Goal: Use online tool/utility: Use online tool/utility

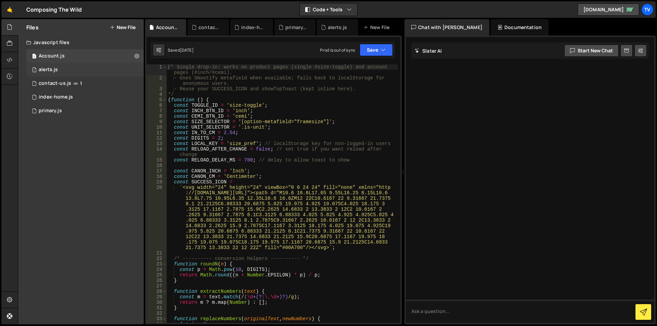
click at [54, 69] on div "alerts.js" at bounding box center [48, 70] width 19 height 6
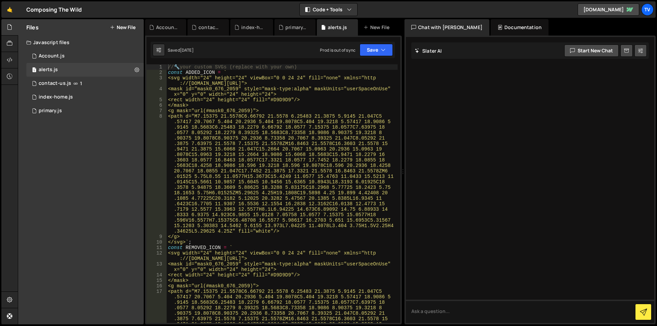
click at [262, 156] on div "// 🔧 your custom SVGs (replace with your own) const ADDED_ICON = ` <svg width="…" at bounding box center [282, 256] width 231 height 385
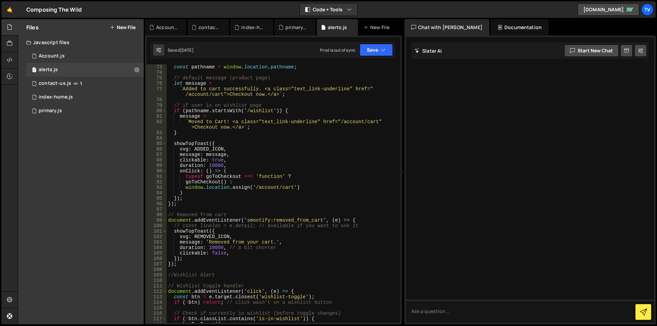
scroll to position [1096, 0]
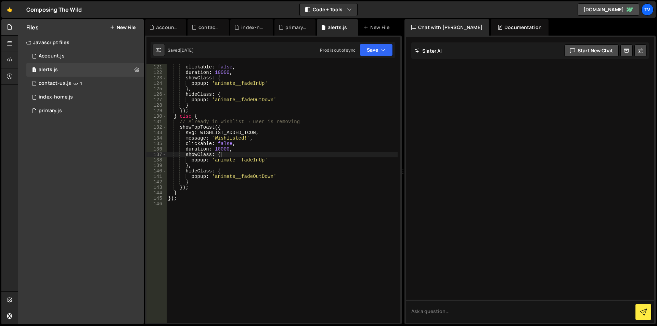
click at [258, 156] on div "message : ` Removed from your wishlist. ` , clickable : false , duration : 1000…" at bounding box center [282, 194] width 231 height 270
type textarea "showClass: {"
click at [69, 85] on div "contact-us.js" at bounding box center [55, 83] width 33 height 6
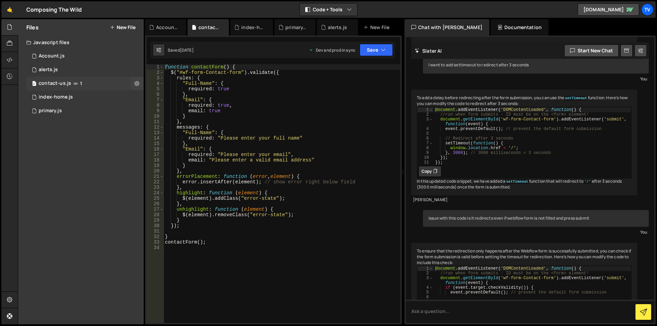
scroll to position [348, 0]
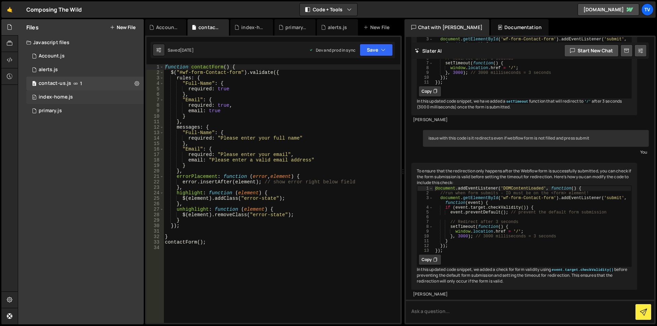
click at [74, 99] on div "0 index-home.js 0" at bounding box center [84, 97] width 117 height 14
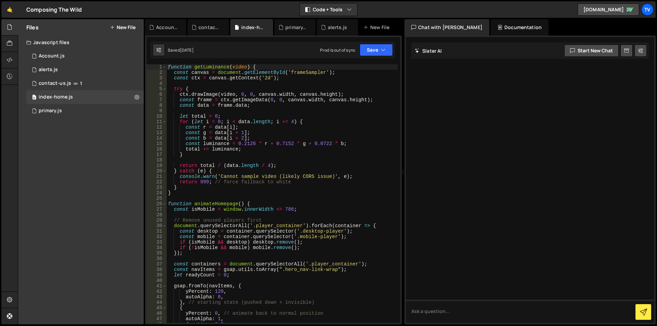
scroll to position [0, 0]
click at [298, 176] on div "function getLuminance ( video ) { const canvas = document . getElementById ( 'f…" at bounding box center [282, 199] width 231 height 270
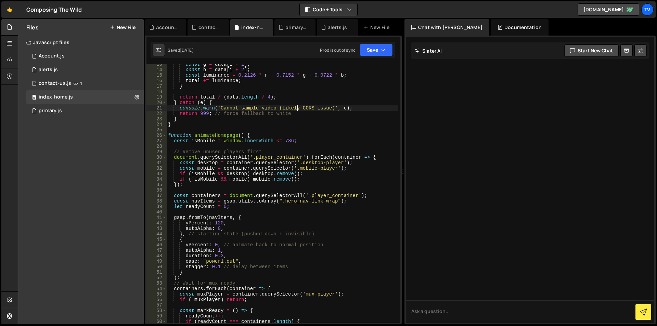
scroll to position [68, 0]
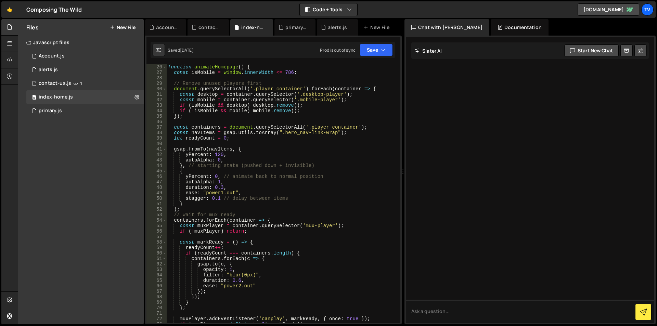
click at [299, 172] on div "function animateHomepage ( ) { const isMobile = window . innerWidth <= 786 ; //…" at bounding box center [282, 194] width 231 height 270
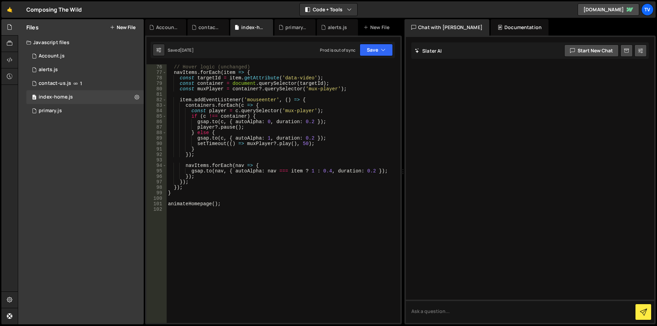
scroll to position [427, 0]
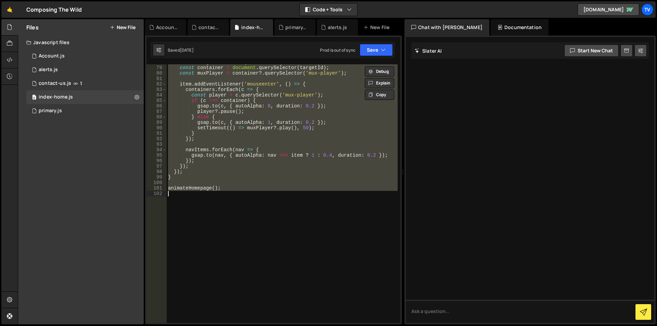
click at [227, 172] on div "const targetId = item . getAttribute ( 'data-video' ) ; const container = docum…" at bounding box center [282, 193] width 231 height 259
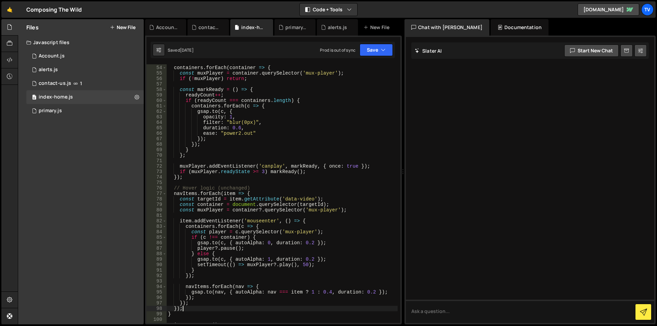
scroll to position [84, 0]
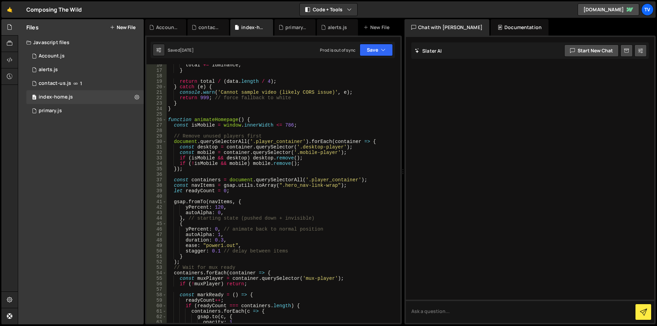
click at [254, 120] on div "total += luminance ; } return total / ( data . length / 4 ) ; } catch ( e ) { c…" at bounding box center [282, 197] width 231 height 270
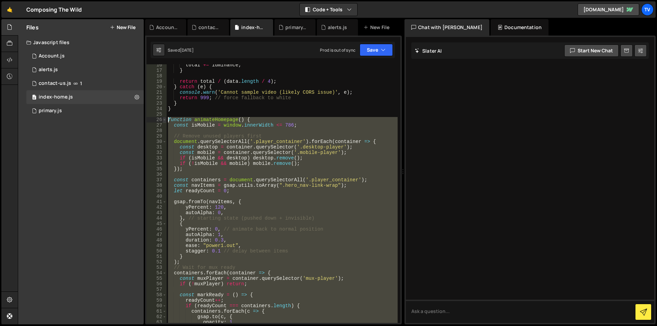
drag, startPoint x: 226, startPoint y: 188, endPoint x: 163, endPoint y: 120, distance: 92.8
click at [163, 120] on div "function animateHomepage() { 16 17 18 19 20 21 22 23 24 25 26 27 28 29 30 31 32…" at bounding box center [274, 193] width 254 height 259
type textarea "function animateHomepage() { const isMobile = window.innerWidth <= 786;"
paste textarea
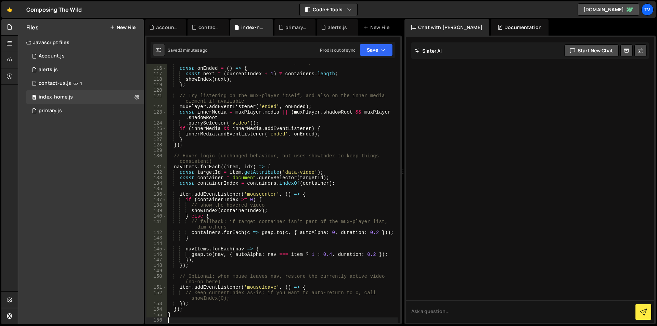
scroll to position [752, 0]
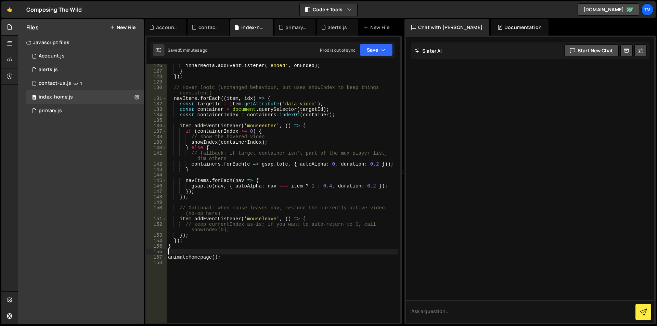
click at [276, 193] on div "innerMedia . addEventListener ( 'ended' , onEnded ) ; } }) ; // Hover logic (un…" at bounding box center [282, 198] width 231 height 270
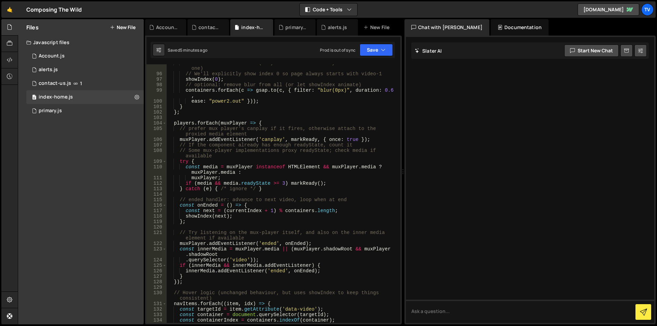
scroll to position [409, 0]
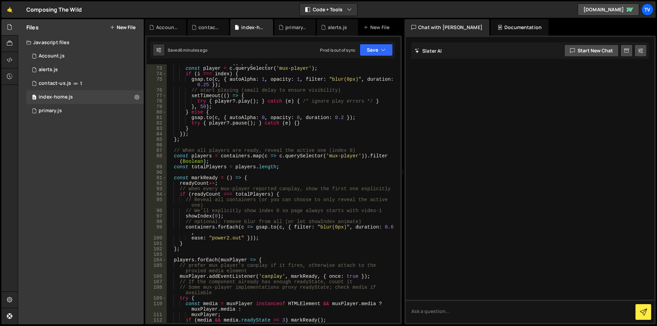
click at [239, 164] on div "containers . forEach (( c , i ) => { const player = c . querySelector ( 'mux-pl…" at bounding box center [282, 195] width 231 height 270
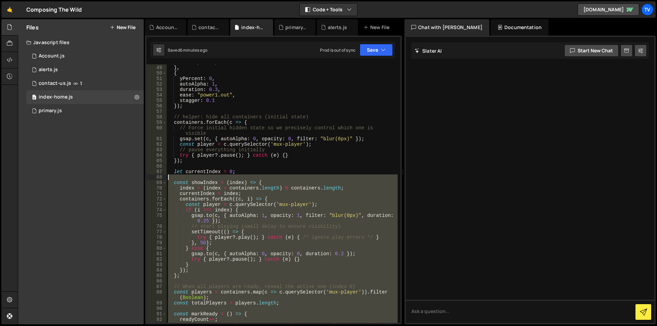
scroll to position [205, 0]
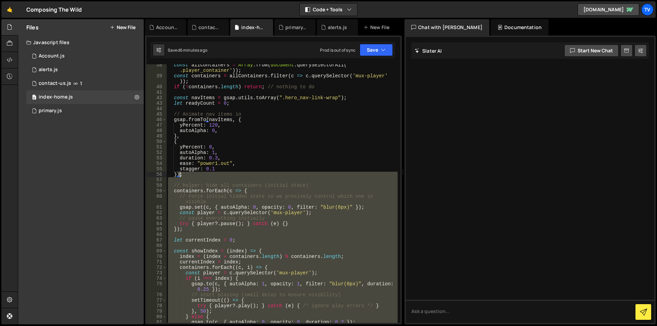
drag, startPoint x: 226, startPoint y: 188, endPoint x: 179, endPoint y: 177, distance: 48.5
click at [179, 177] on div "const allContainers = Array . from ( document . querySelectorAll ( ' .player_co…" at bounding box center [282, 199] width 231 height 275
click at [203, 153] on div "const allContainers = Array . from ( document . querySelectorAll ( ' .player_co…" at bounding box center [282, 199] width 231 height 275
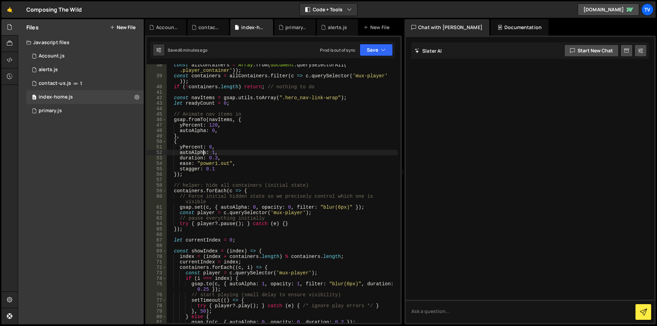
scroll to position [0, 0]
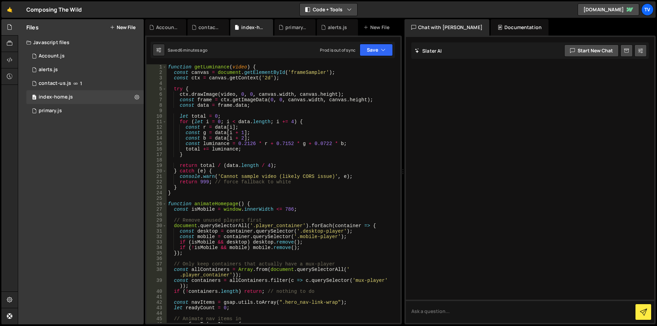
drag, startPoint x: 331, startPoint y: 6, endPoint x: 327, endPoint y: 18, distance: 13.0
click at [331, 6] on button "Code + Tools" at bounding box center [329, 9] width 58 height 12
click at [327, 23] on button "Code Only" at bounding box center [329, 24] width 58 height 12
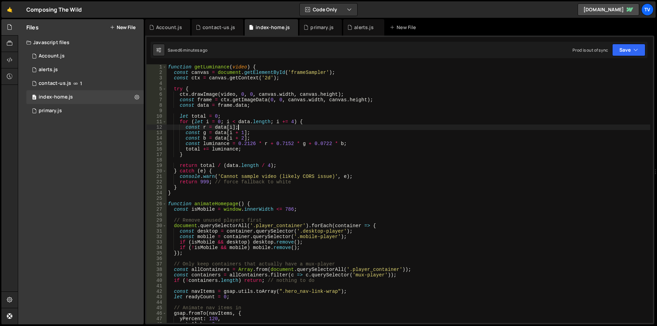
click at [281, 126] on div "function getLuminance ( video ) { const canvas = document . getElementById ( 'f…" at bounding box center [409, 199] width 484 height 270
click at [261, 65] on div "function getLuminance ( video ) { const canvas = document . getElementById ( 'f…" at bounding box center [409, 199] width 484 height 270
type textarea "function getLuminance(video) {"
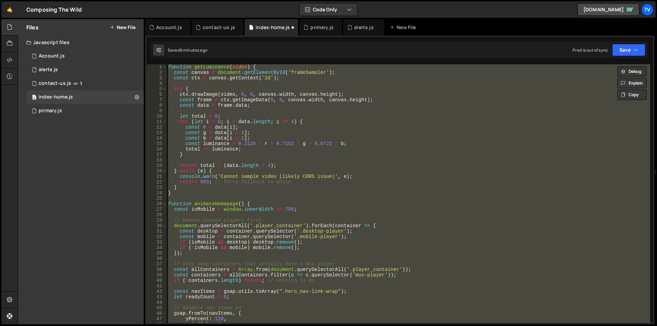
click at [277, 171] on div "function getLuminance ( video ) { const canvas = document . getElementById ( 'f…" at bounding box center [409, 193] width 484 height 259
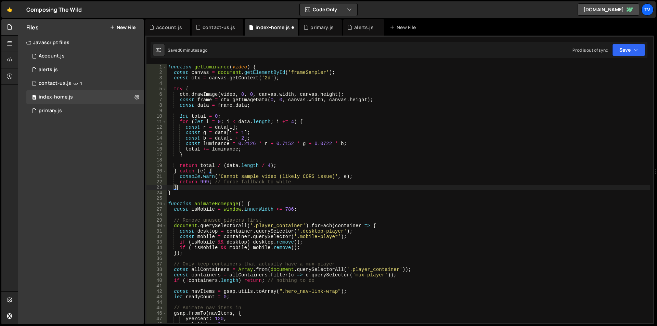
click at [235, 189] on div "function getLuminance ( video ) { const canvas = document . getElementById ( 'f…" at bounding box center [409, 199] width 484 height 270
click at [255, 204] on div "function getLuminance ( video ) { const canvas = document . getElementById ( 'f…" at bounding box center [409, 199] width 484 height 270
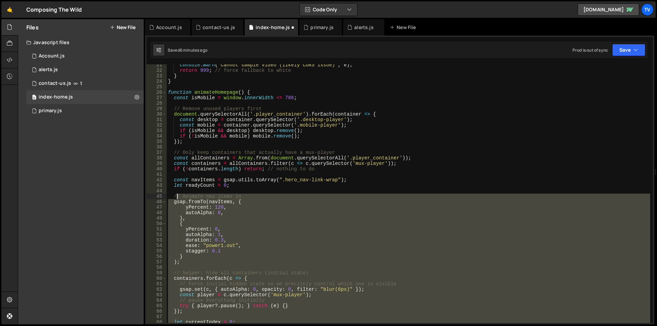
scroll to position [112, 0]
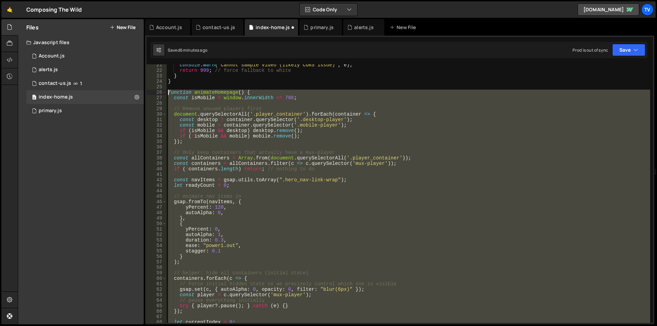
drag, startPoint x: 225, startPoint y: 184, endPoint x: 167, endPoint y: 93, distance: 107.6
click at [167, 93] on div "console . warn ( 'Cannot sample video (likely CORS issue)' , e ) ; return 999 ;…" at bounding box center [409, 197] width 484 height 270
type textarea "function animateHomepage() { const isMobile = window.innerWidth <= 786;"
paste textarea
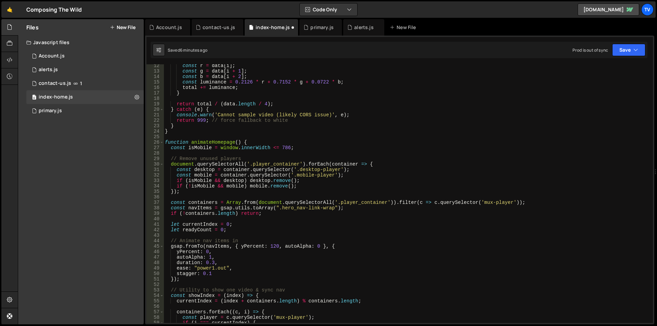
scroll to position [0, 0]
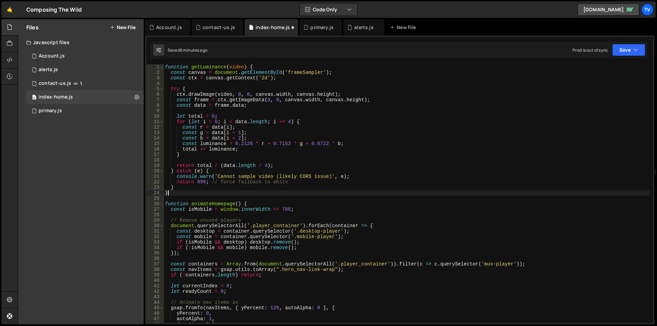
click at [233, 193] on div "function getLuminance ( video ) { const canvas = document . getElementById ( 'f…" at bounding box center [407, 199] width 487 height 270
type textarea "}"
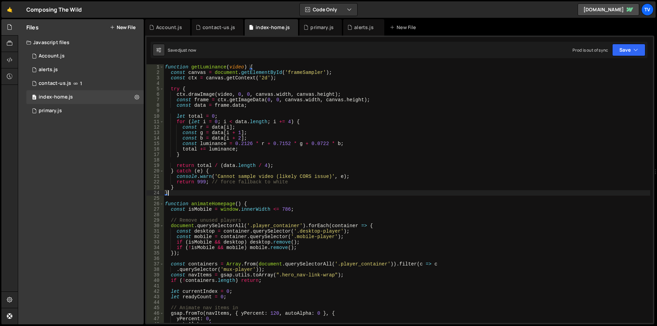
click at [240, 193] on div "function getLuminance ( video ) { const canvas = document . getElementById ( 'f…" at bounding box center [407, 199] width 487 height 270
